Goal: Task Accomplishment & Management: Manage account settings

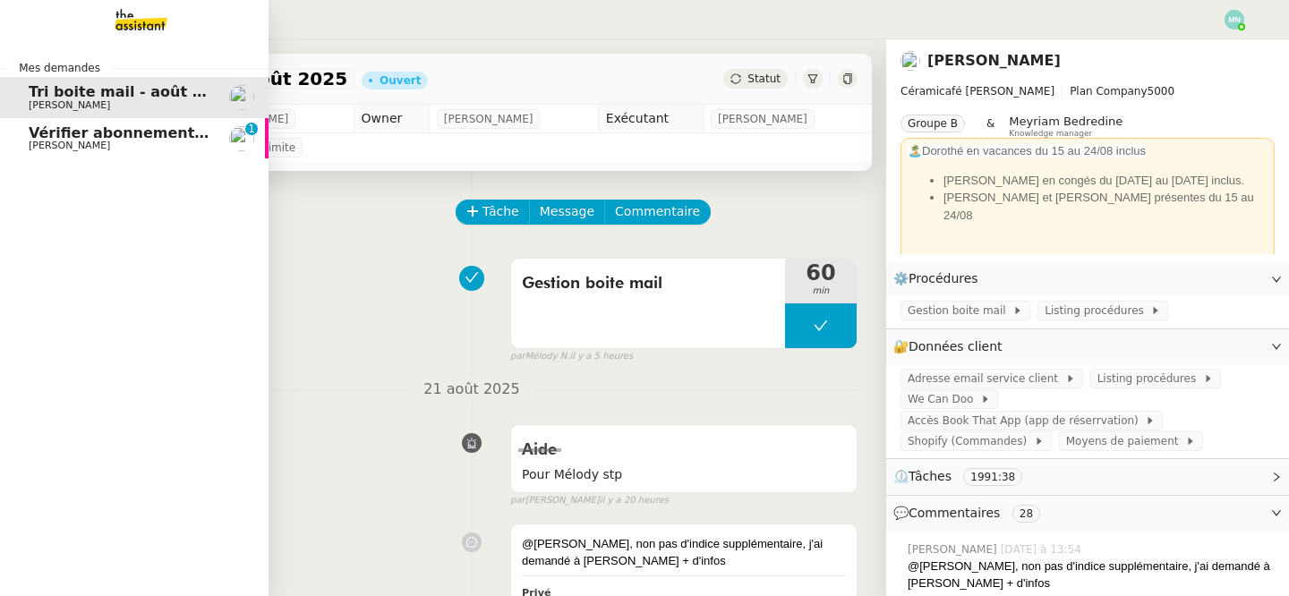
click at [47, 141] on span "[PERSON_NAME]" at bounding box center [69, 146] width 81 height 12
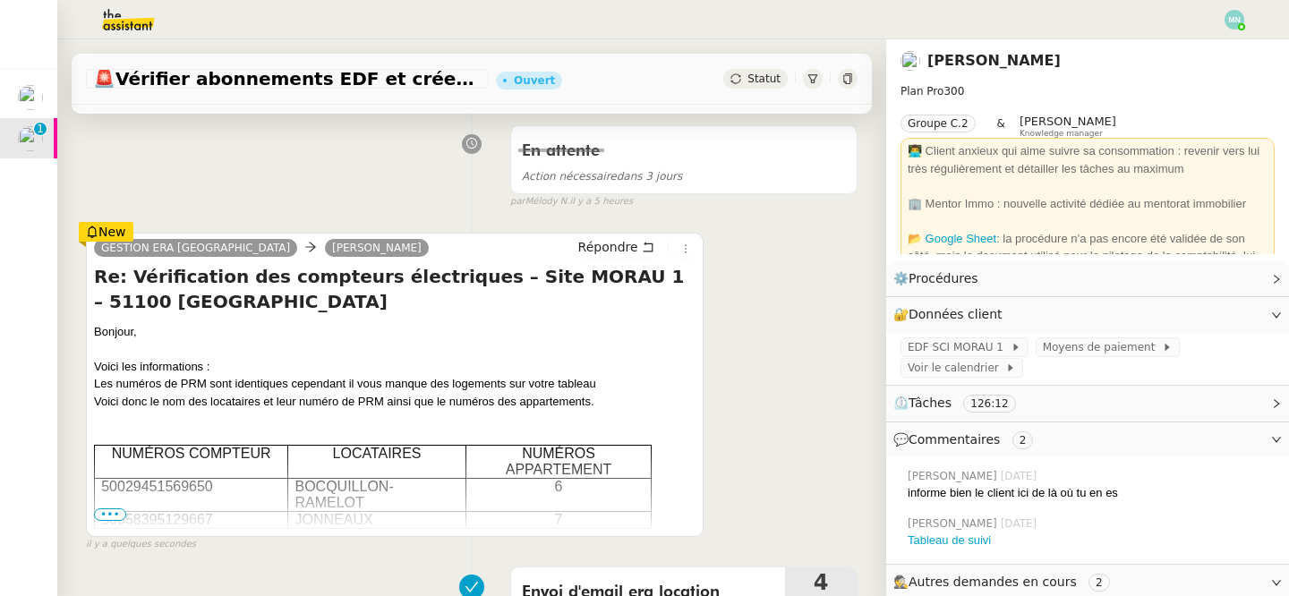
scroll to position [244, 0]
click at [115, 510] on span "•••" at bounding box center [110, 513] width 32 height 13
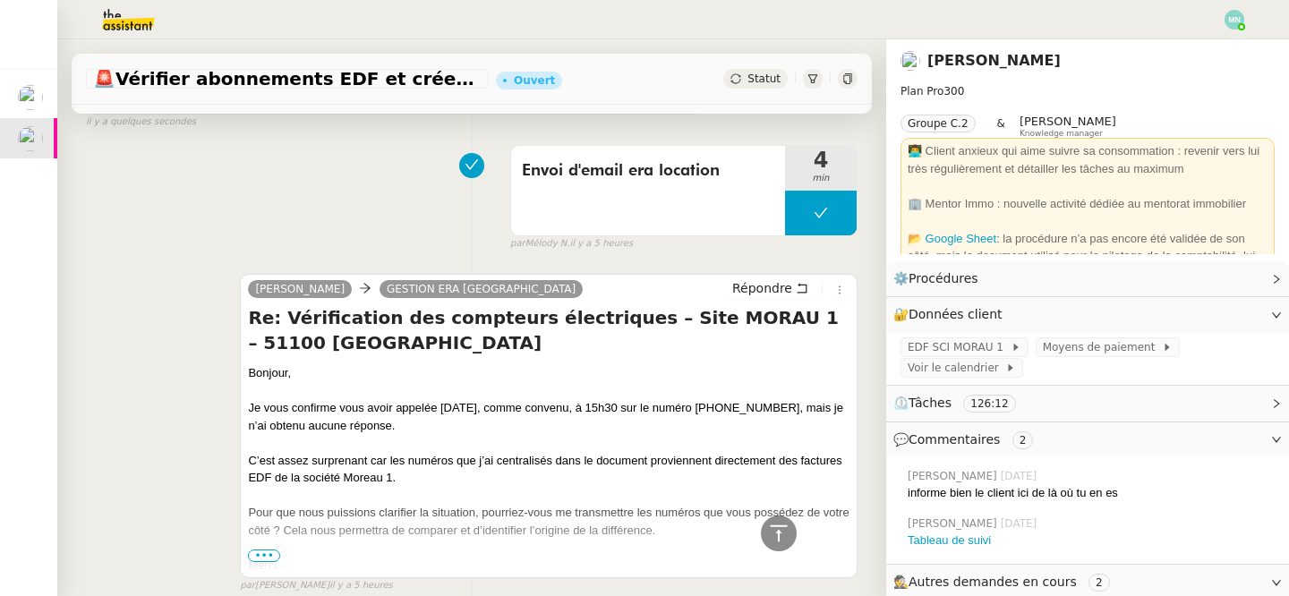
scroll to position [957, 0]
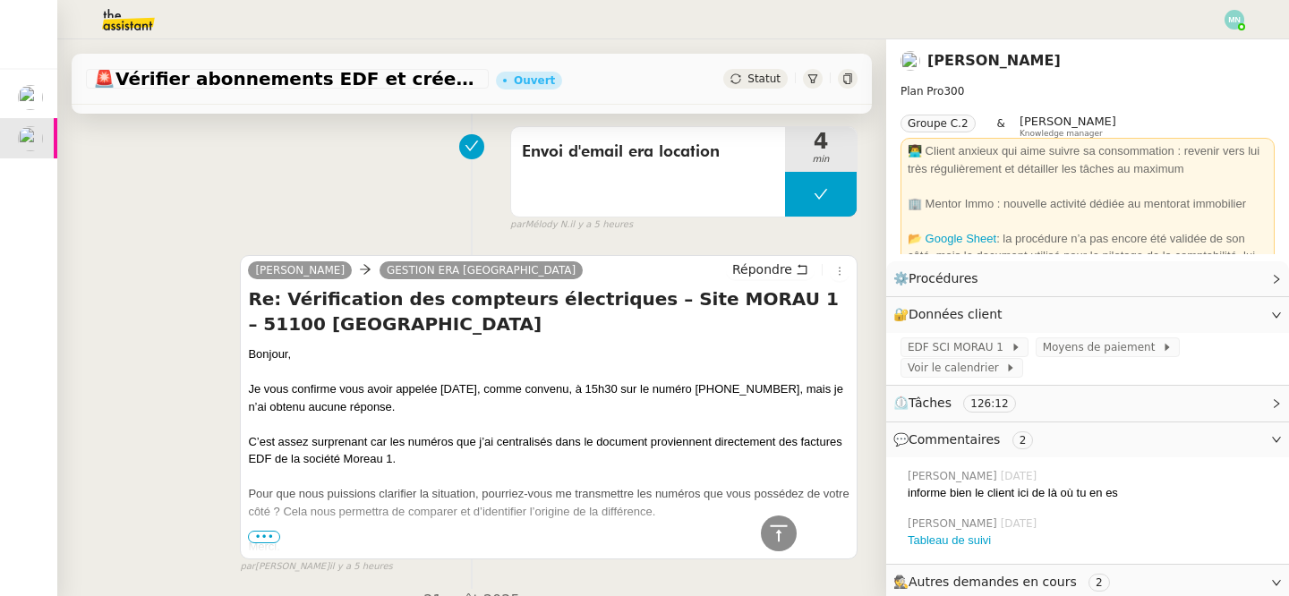
click at [260, 542] on span "•••" at bounding box center [264, 537] width 32 height 13
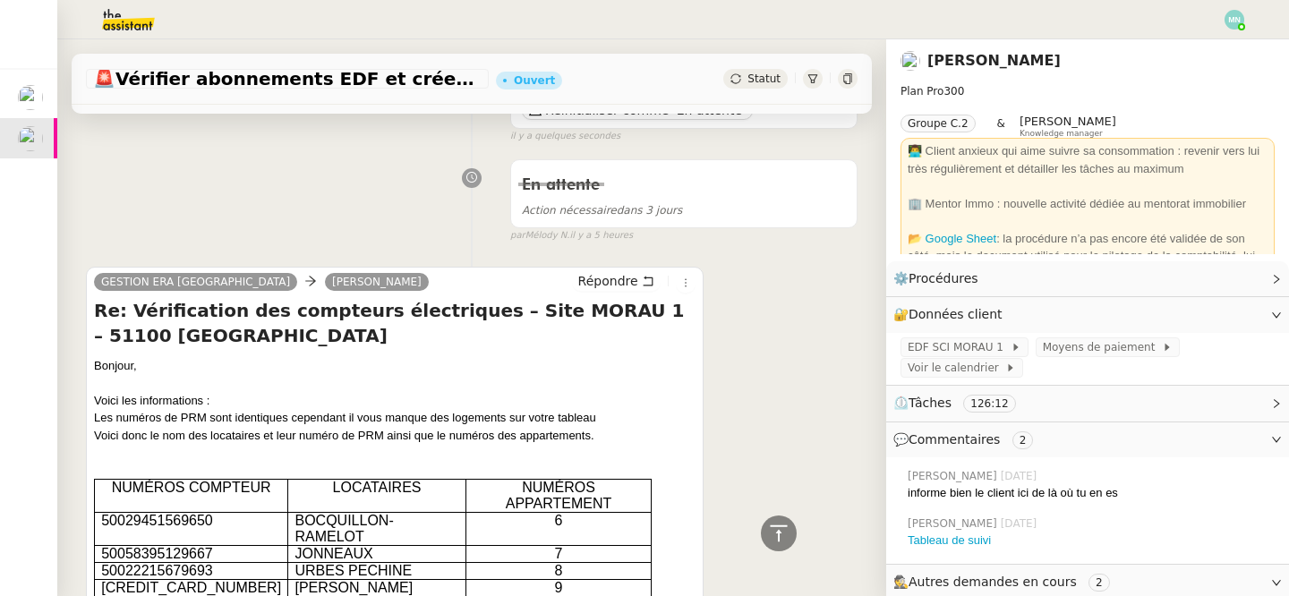
scroll to position [196, 0]
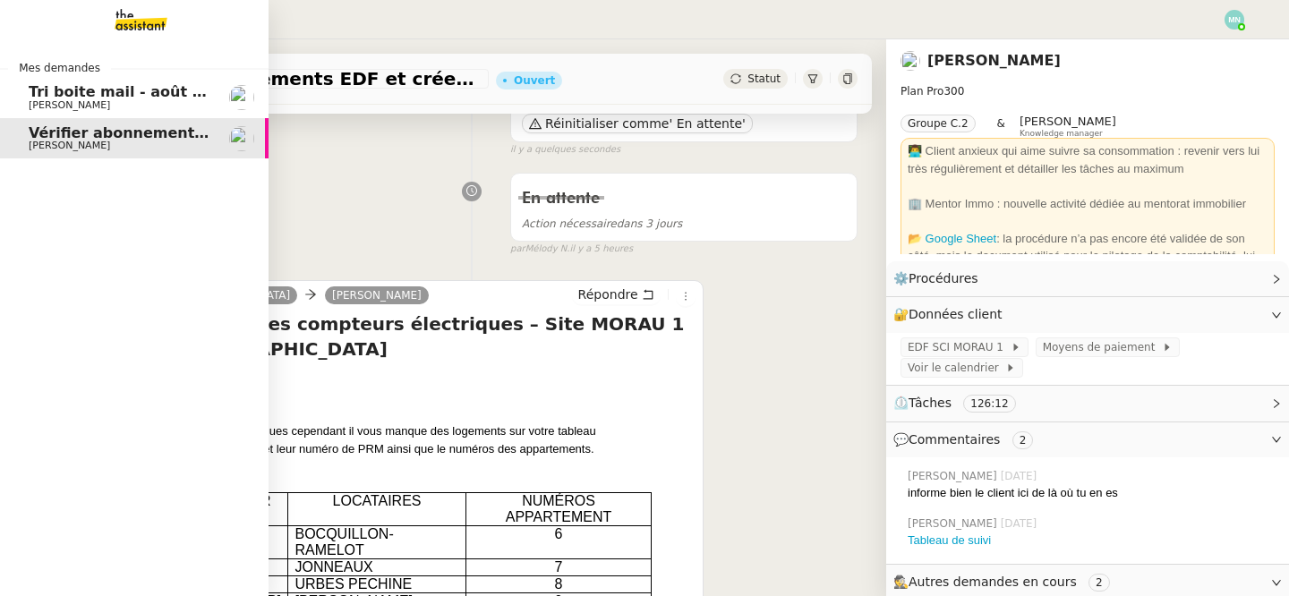
click at [48, 92] on span "Tri boite mail - août 2025" at bounding box center [130, 91] width 203 height 17
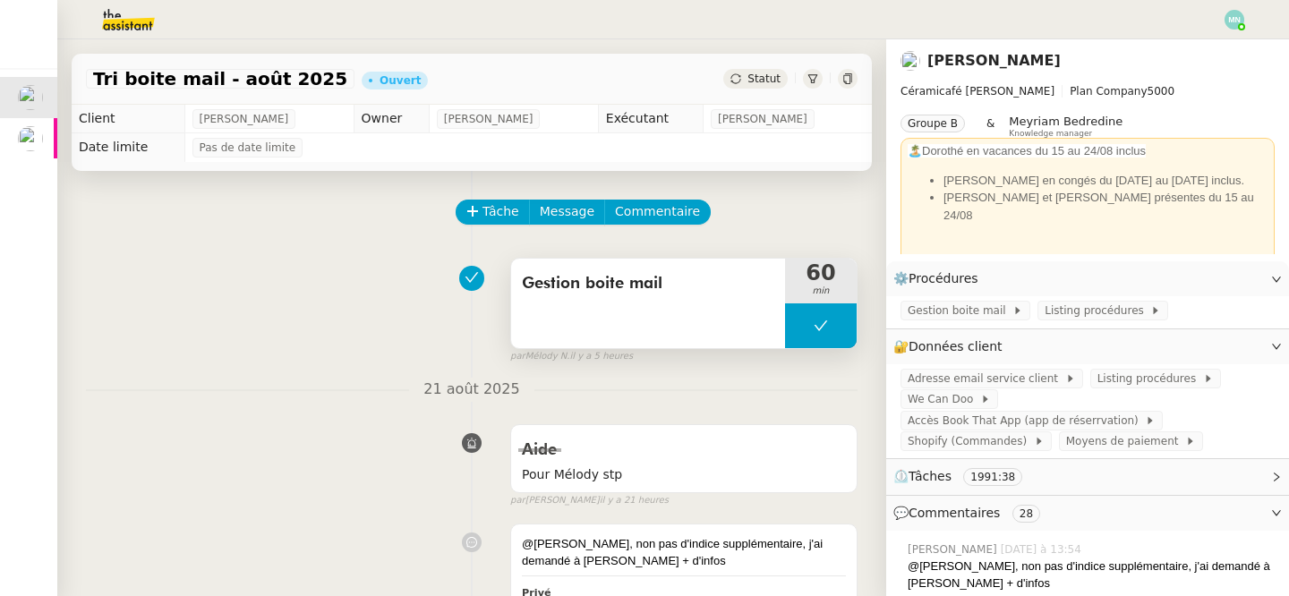
click at [805, 314] on button at bounding box center [821, 325] width 72 height 45
click at [805, 335] on div at bounding box center [803, 325] width 36 height 45
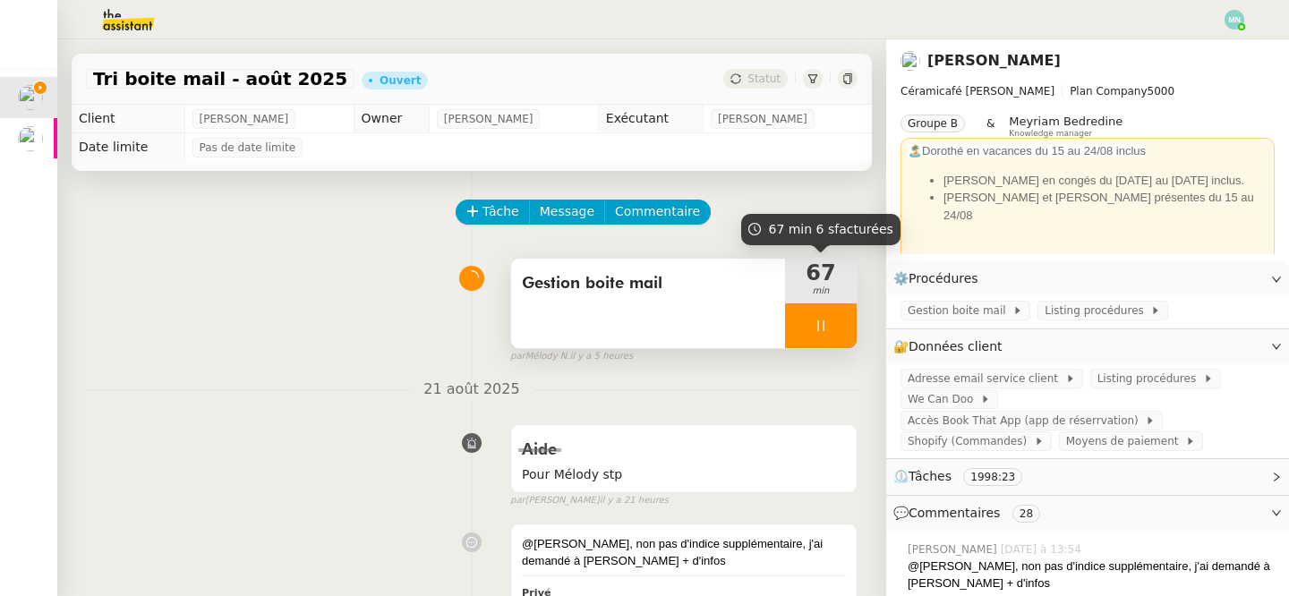
click at [805, 300] on div "67 min" at bounding box center [821, 281] width 72 height 45
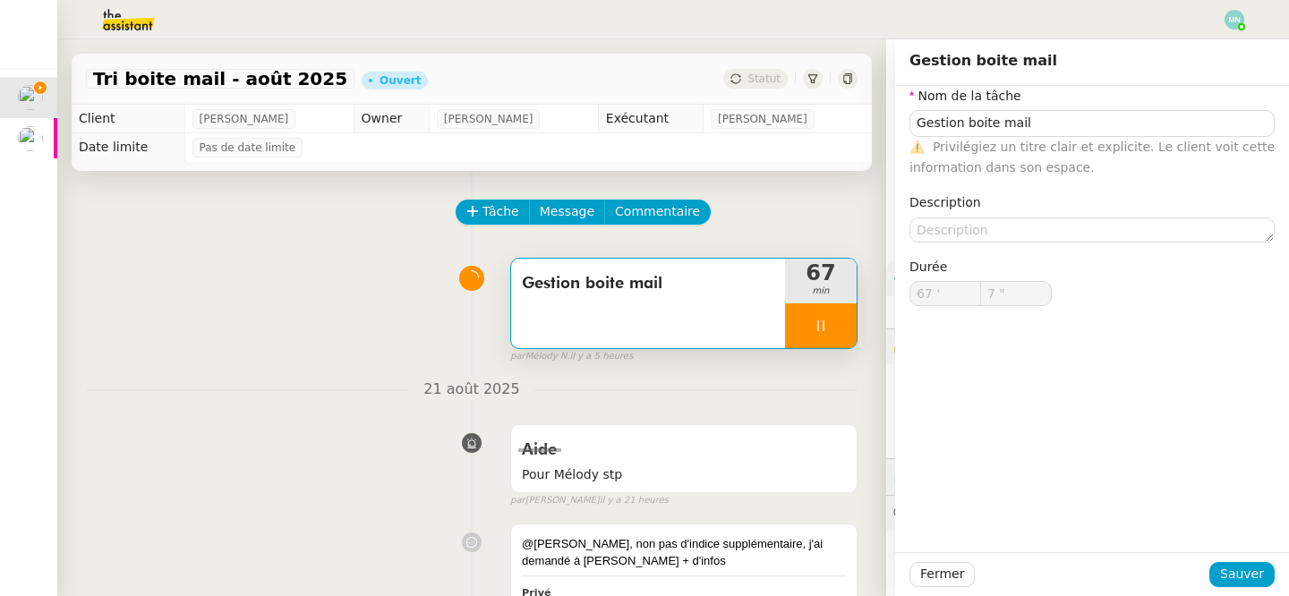
click at [815, 325] on icon at bounding box center [821, 326] width 14 height 14
type input "Gestion boite mail"
type input "67 '"
type input "7 ""
click at [836, 325] on icon at bounding box center [838, 326] width 14 height 14
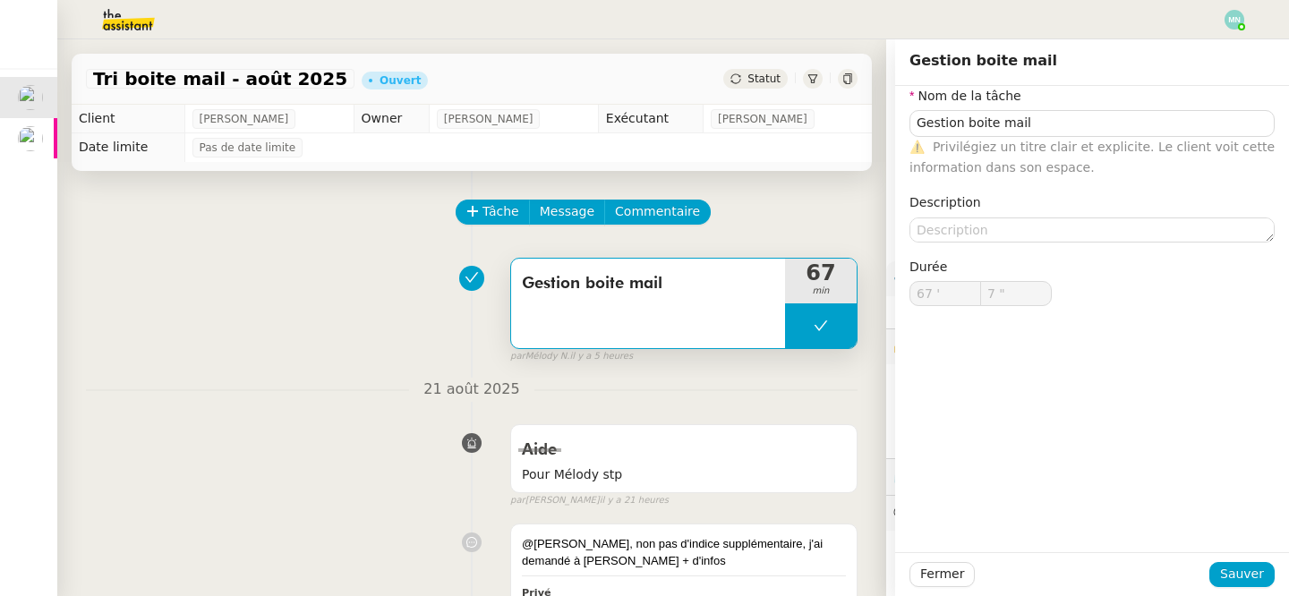
type input "Gestion boite mail"
type input "67 '"
type input "7 ""
type input "Gestion boite mail"
type input "67 '"
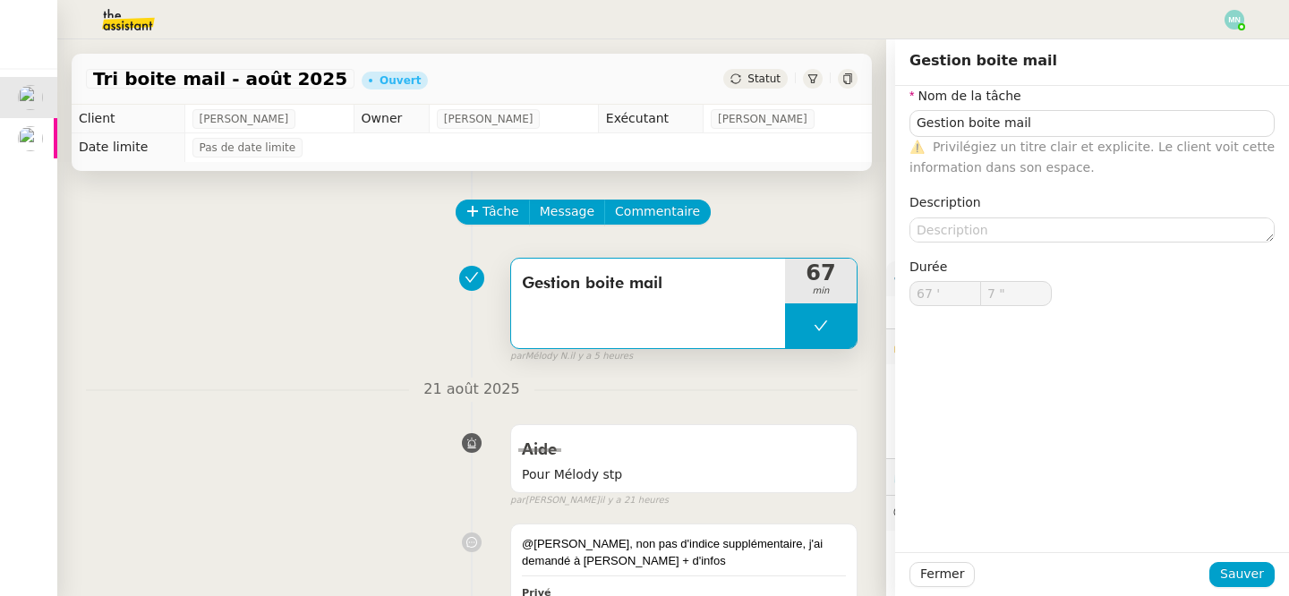
type input "7 ""
type input "Gestion boite mail"
type input "67 '"
type input "7 ""
click at [957, 580] on span "Fermer" at bounding box center [942, 574] width 44 height 21
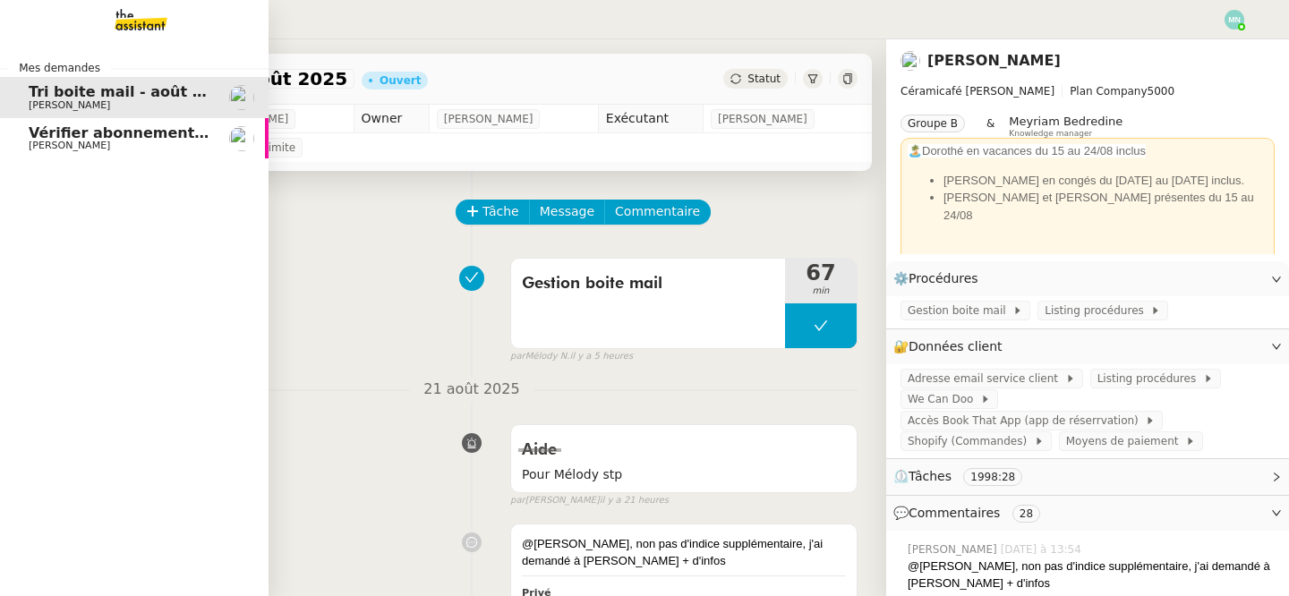
click at [33, 140] on span "[PERSON_NAME]" at bounding box center [69, 146] width 81 height 12
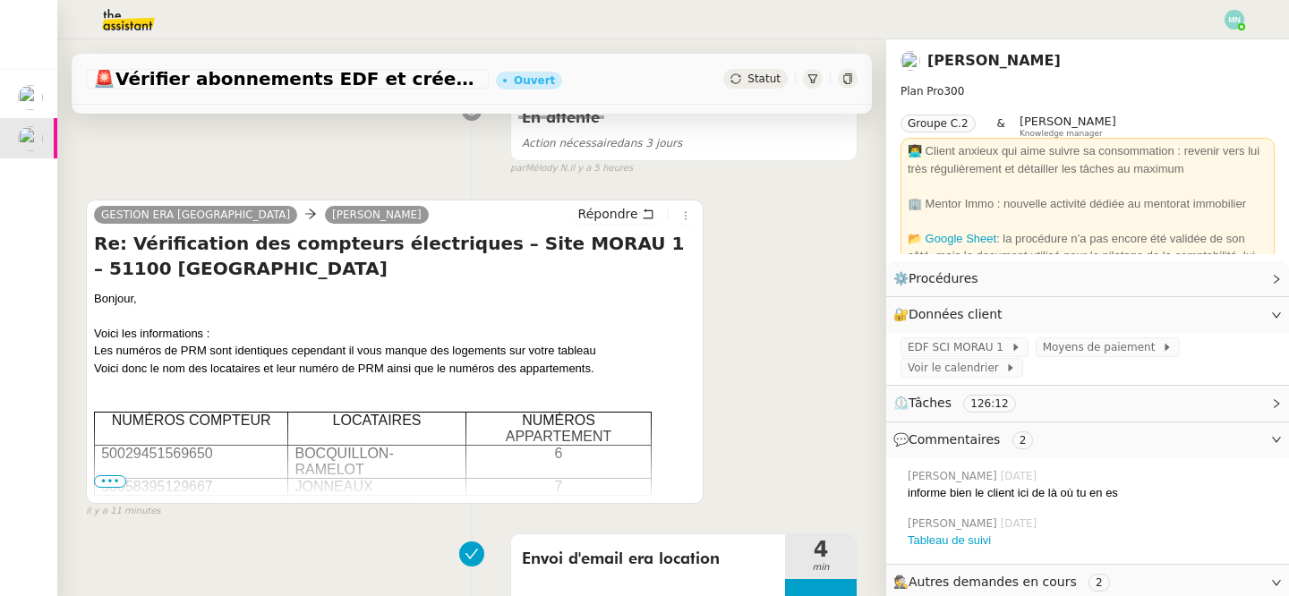
scroll to position [286, 0]
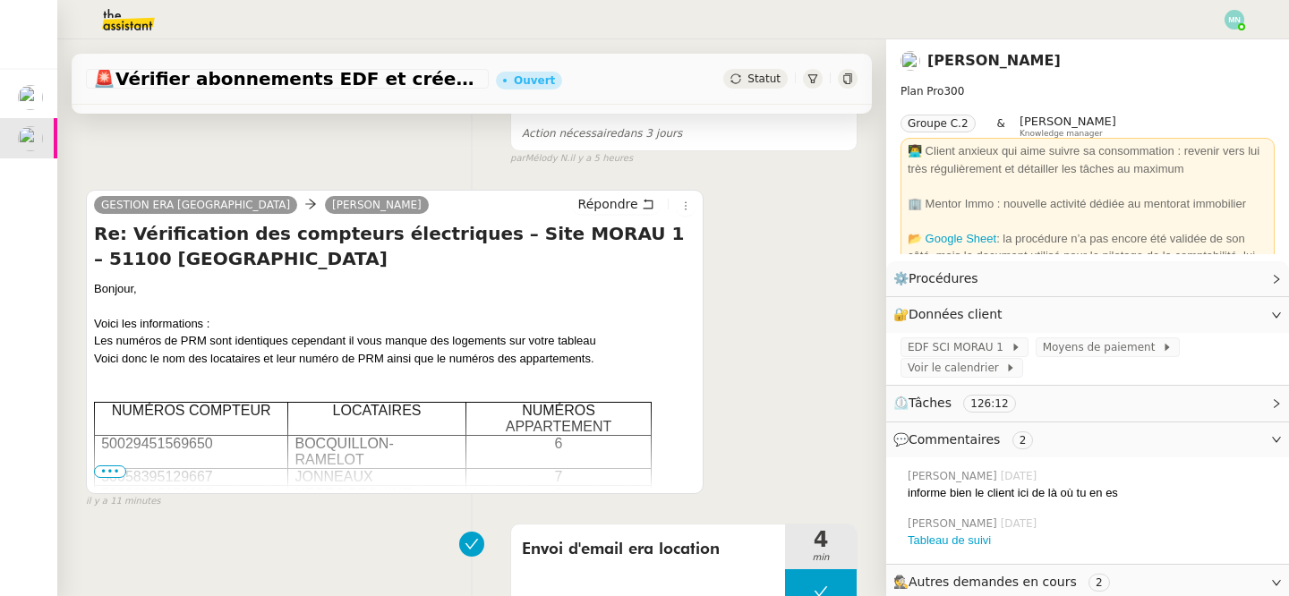
click at [115, 469] on span "•••" at bounding box center [110, 471] width 32 height 13
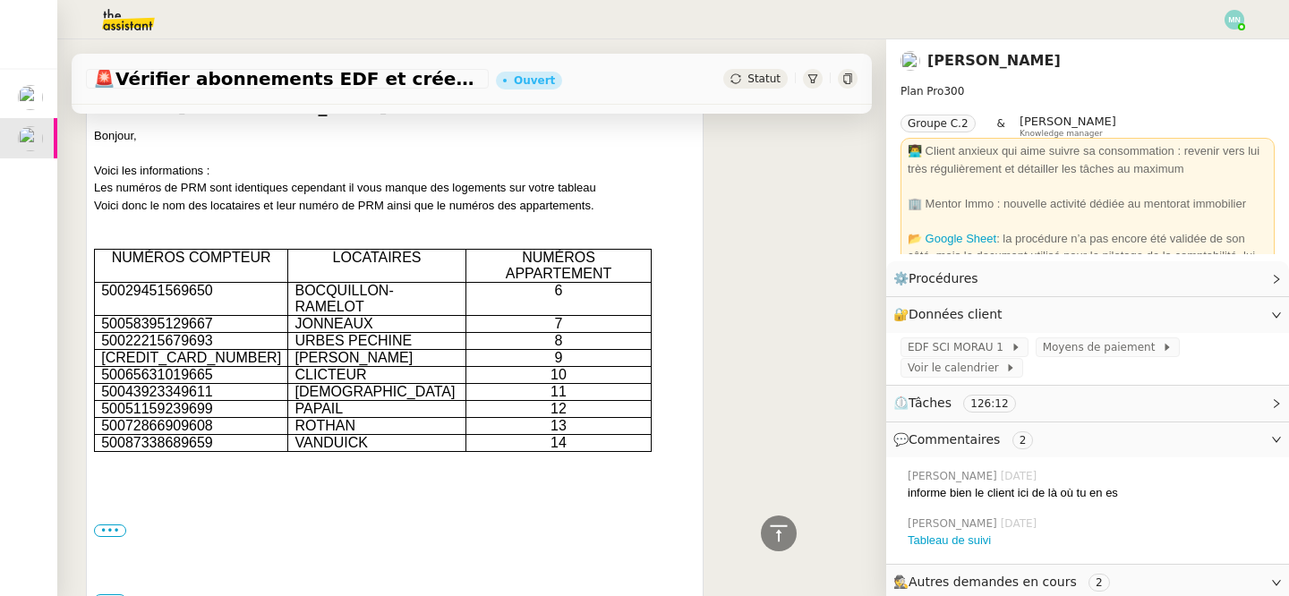
scroll to position [434, 0]
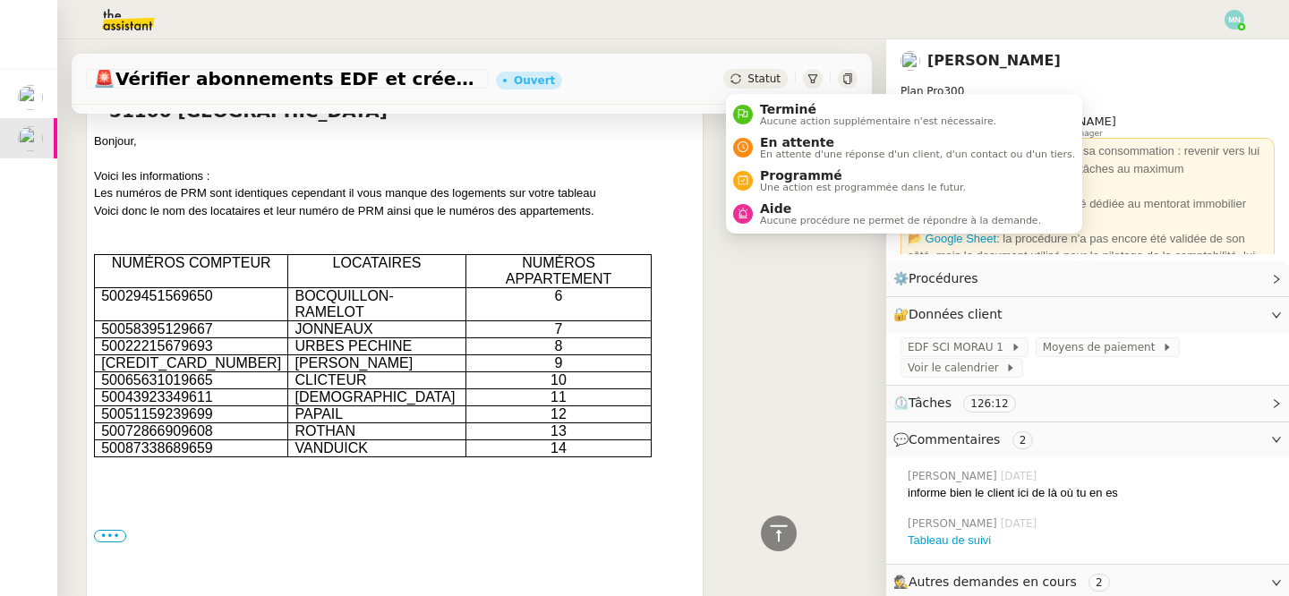
click at [762, 75] on span "Statut" at bounding box center [763, 78] width 33 height 13
click at [804, 148] on span "En attente" at bounding box center [917, 142] width 315 height 14
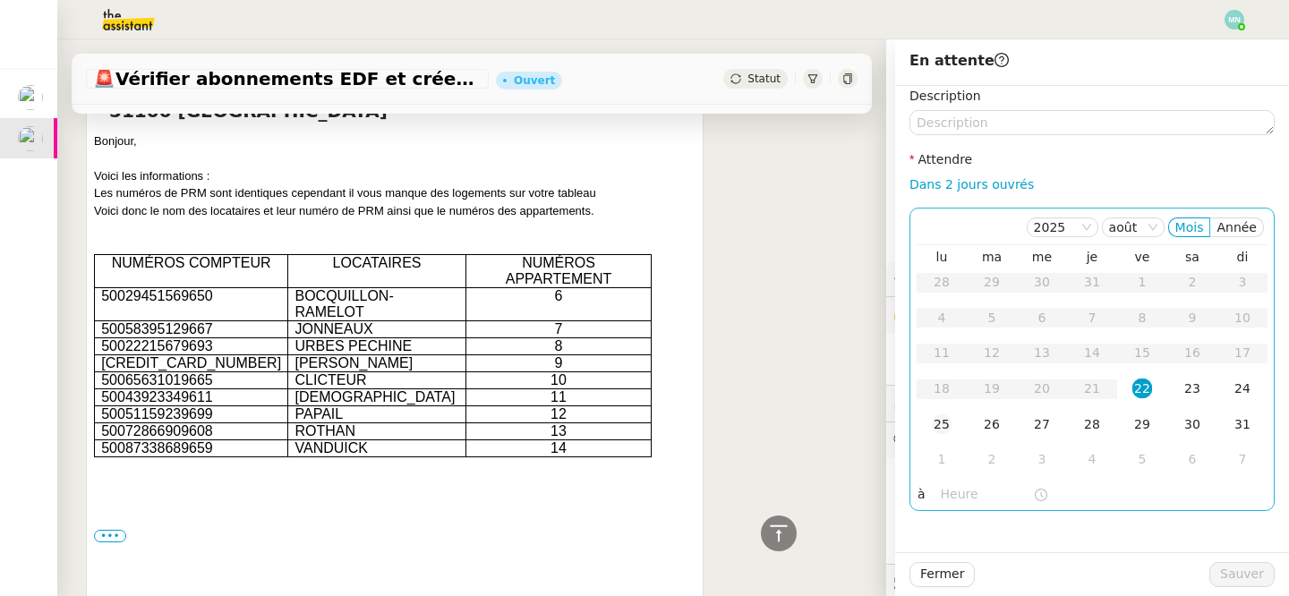
click at [934, 422] on div "25" at bounding box center [942, 424] width 20 height 20
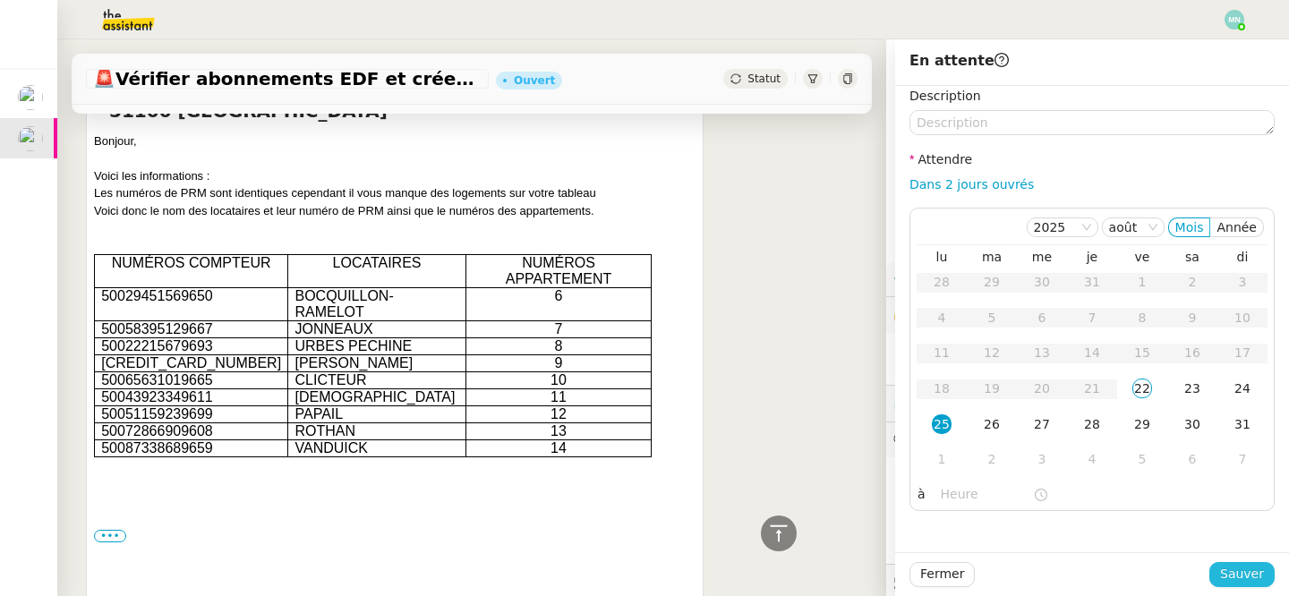
click at [1233, 568] on span "Sauver" at bounding box center [1242, 574] width 44 height 21
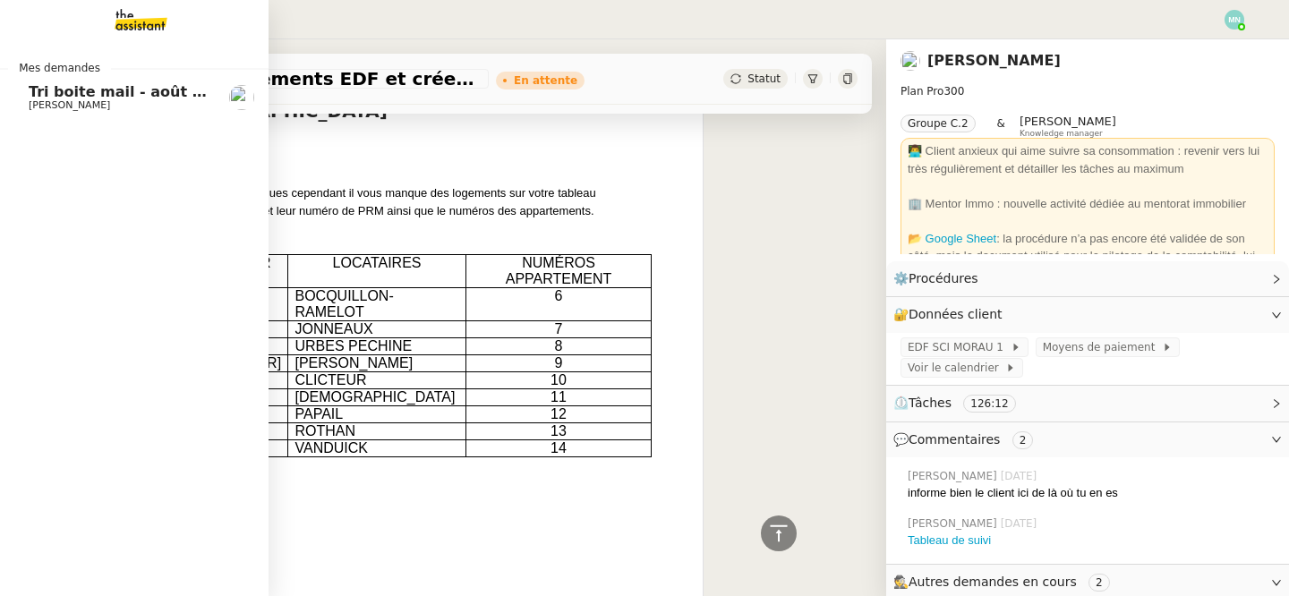
click at [27, 100] on link "Tri boite mail - [DATE] [PERSON_NAME]" at bounding box center [134, 97] width 268 height 41
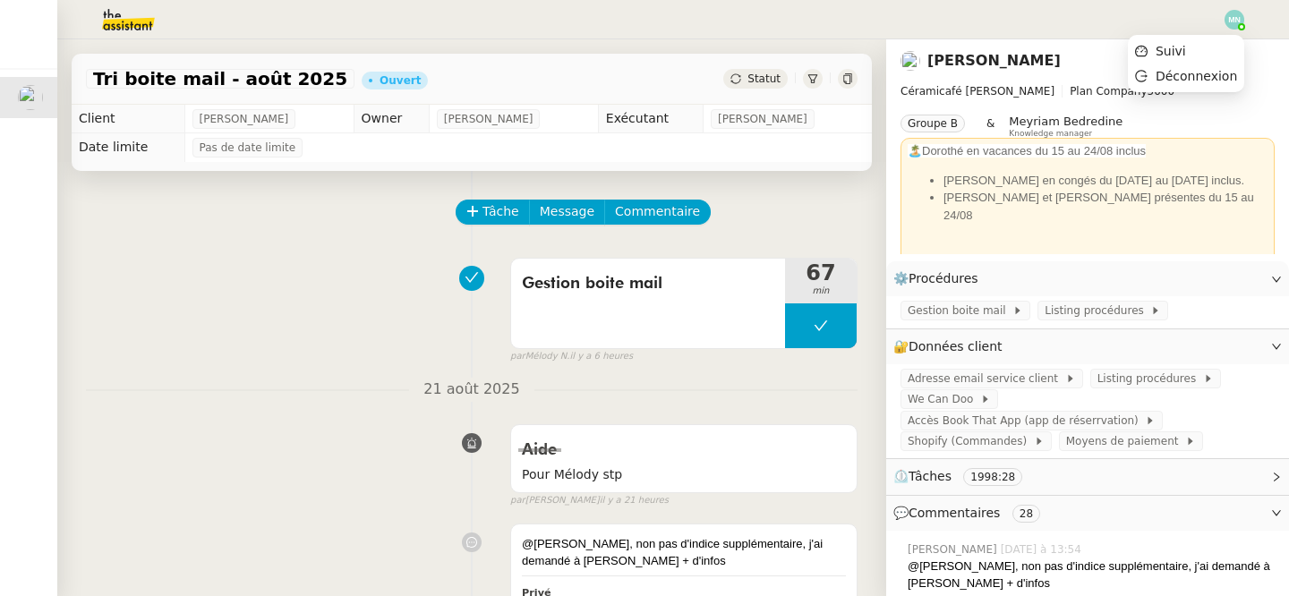
click at [1230, 18] on img at bounding box center [1234, 20] width 20 height 20
click at [1198, 43] on li "Suivi" at bounding box center [1186, 50] width 116 height 25
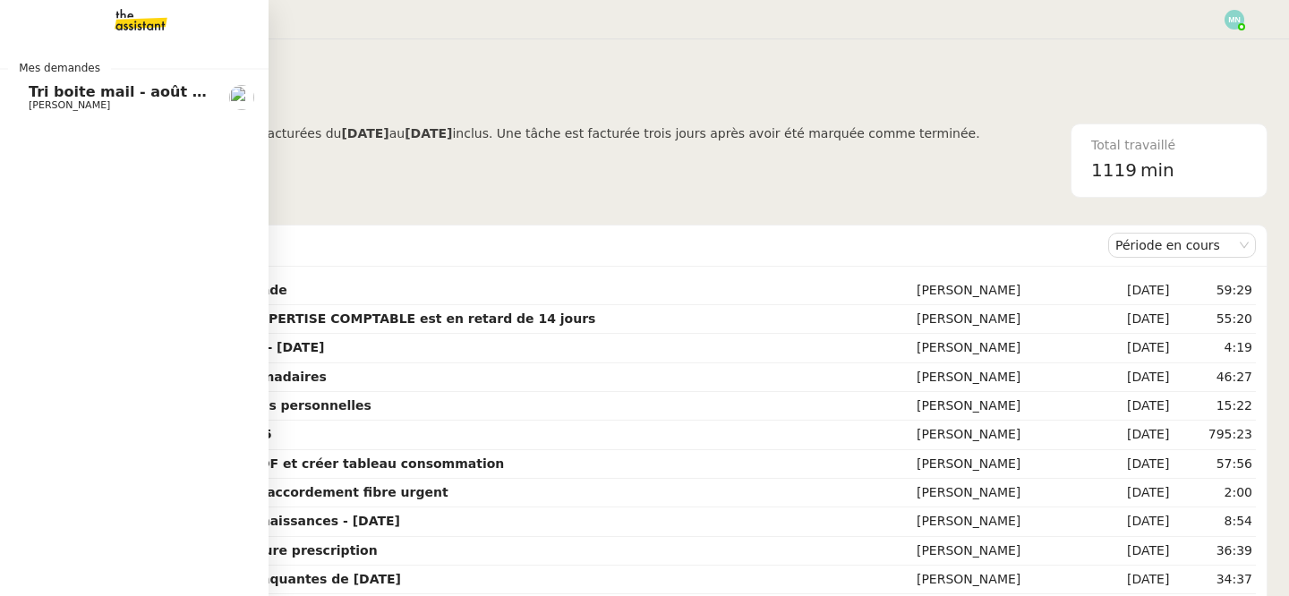
click at [51, 89] on span "Tri boite mail - août 2025" at bounding box center [130, 91] width 203 height 17
